Goal: Task Accomplishment & Management: Manage account settings

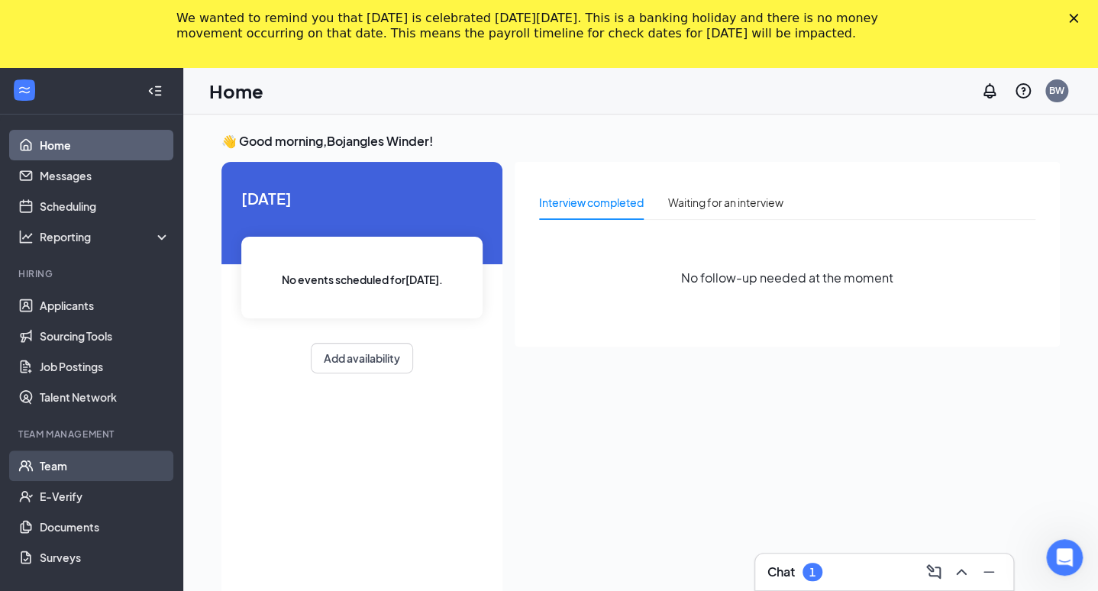
click at [66, 470] on link "Team" at bounding box center [105, 466] width 131 height 31
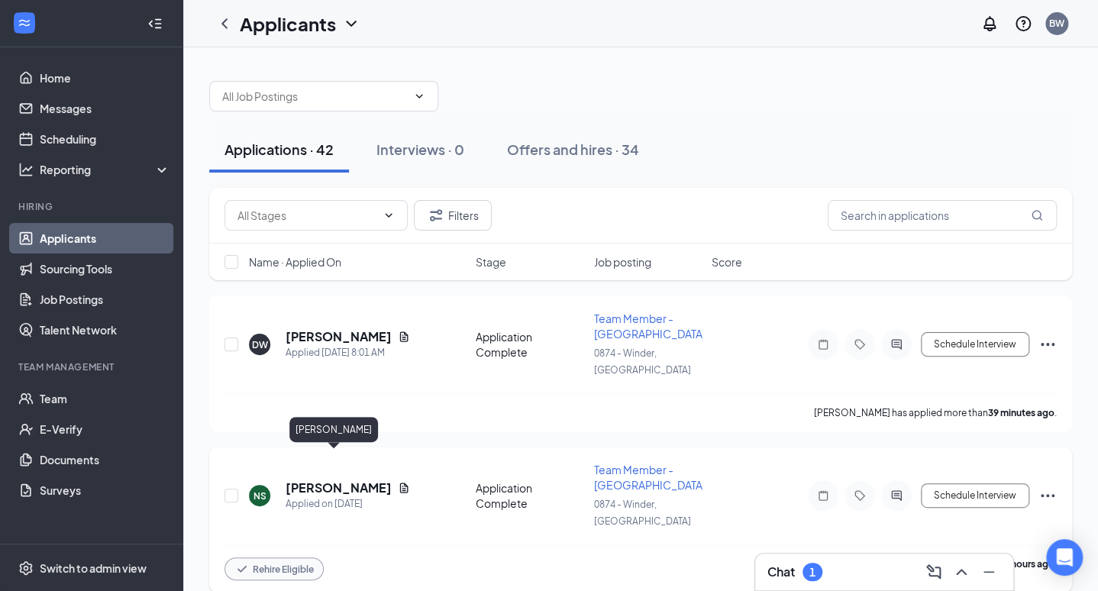
click at [325, 480] on h5 "Nikala Smith" at bounding box center [339, 488] width 106 height 17
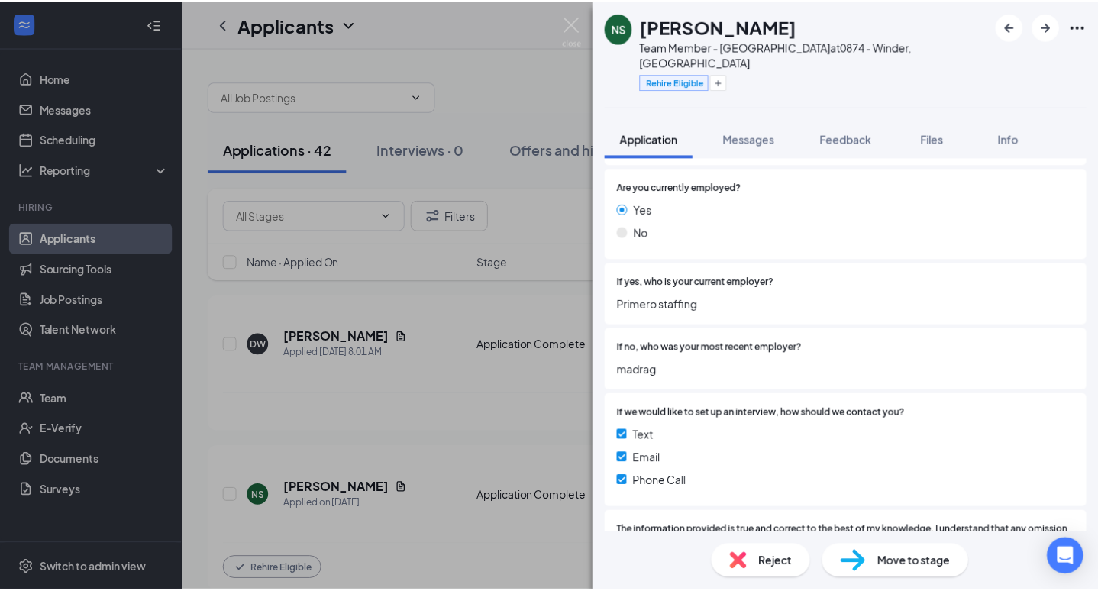
scroll to position [1039, 0]
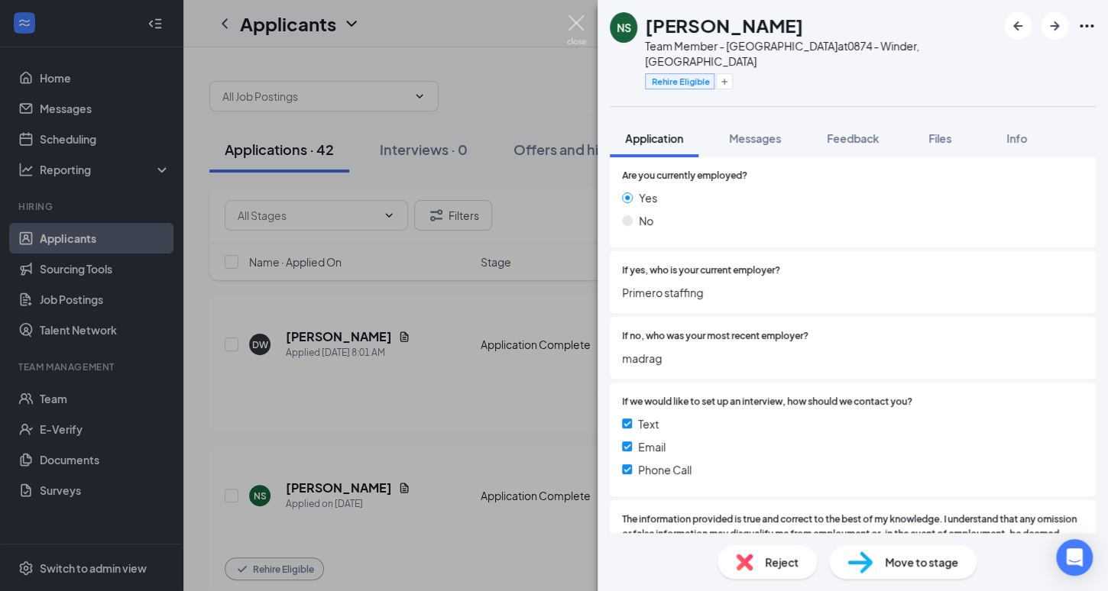
click at [575, 22] on img at bounding box center [576, 30] width 19 height 30
